Goal: Task Accomplishment & Management: Manage account settings

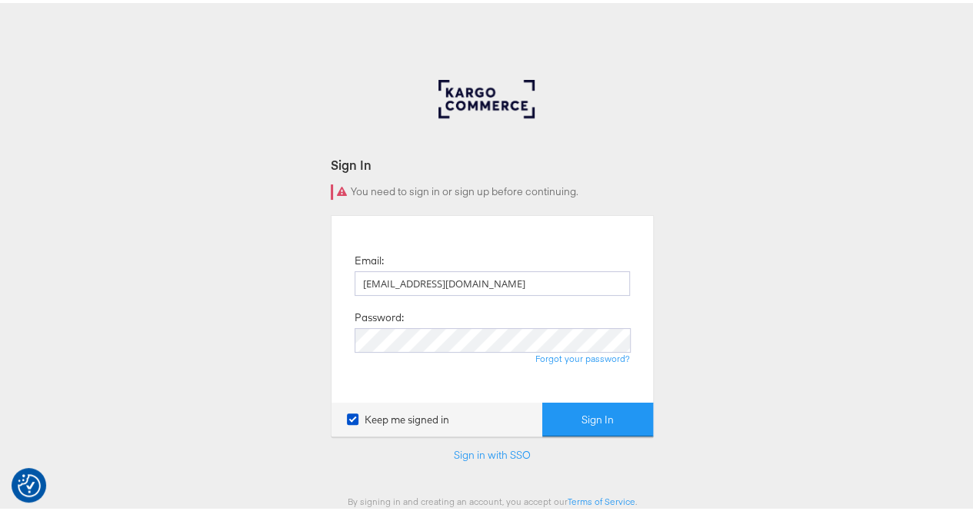
type input "[EMAIL_ADDRESS][DOMAIN_NAME]"
click at [542, 400] on button "Sign In" at bounding box center [597, 417] width 111 height 35
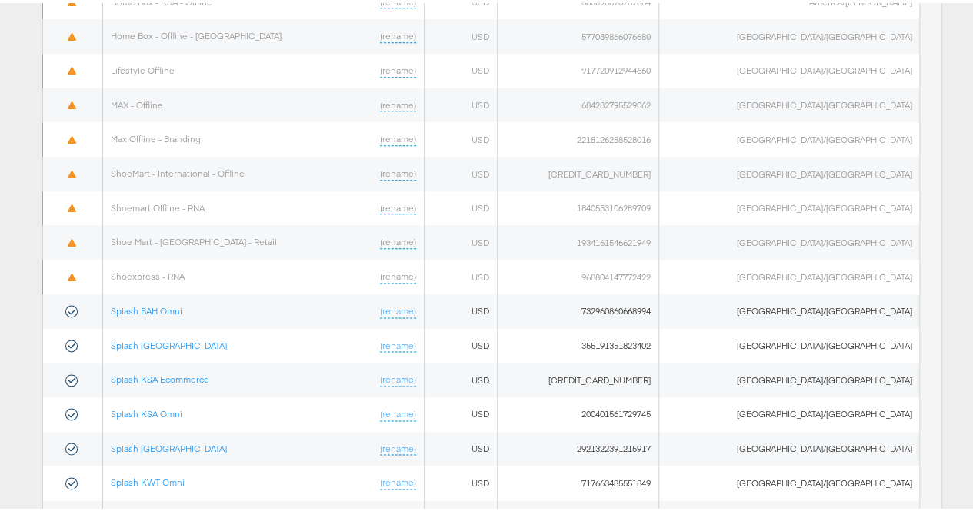
scroll to position [923, 0]
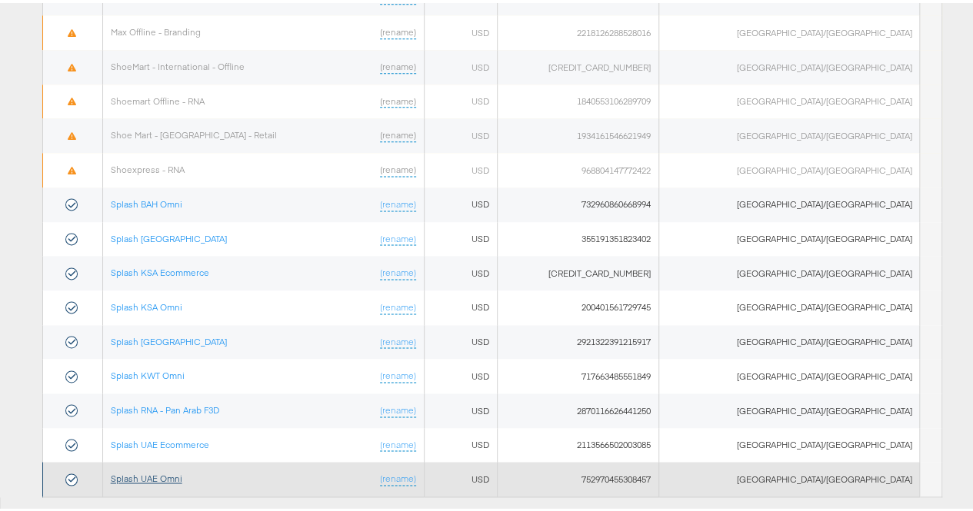
click at [182, 470] on link "Splash UAE Omni" at bounding box center [147, 476] width 72 height 12
